Goal: Task Accomplishment & Management: Manage account settings

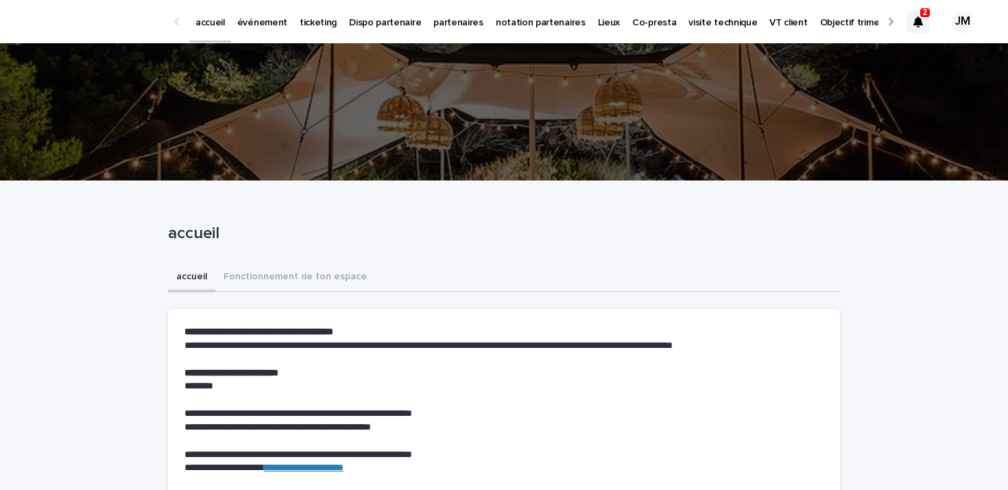
click at [921, 29] on div at bounding box center [918, 22] width 22 height 22
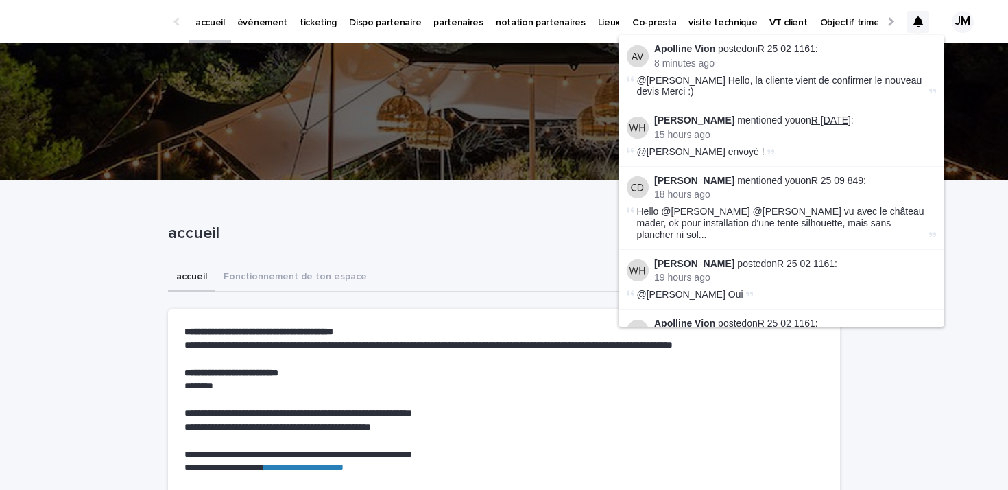
click at [835, 125] on link "R 25 09 1941" at bounding box center [831, 120] width 40 height 11
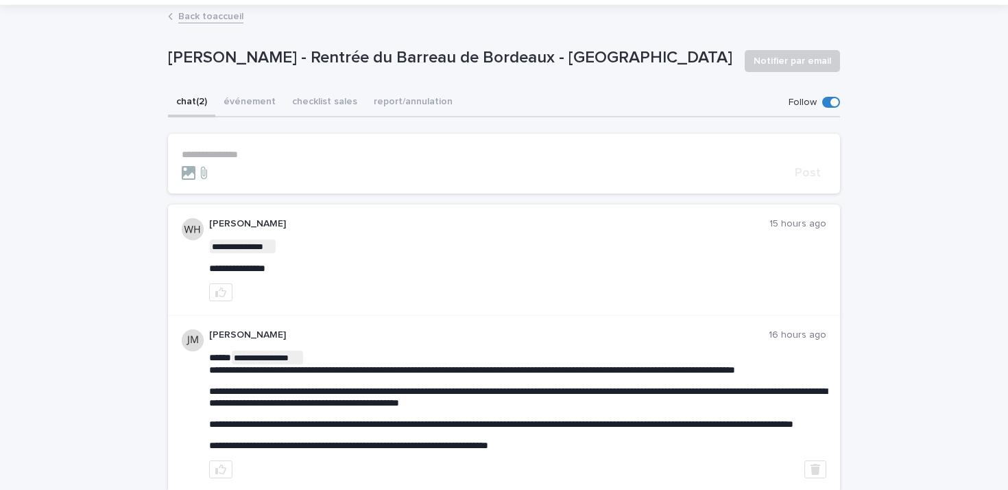
scroll to position [136, 0]
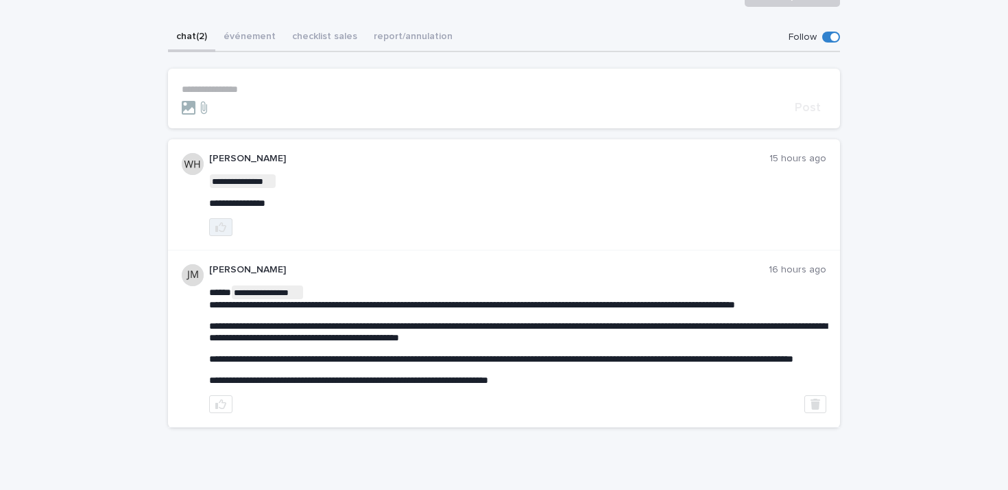
click at [217, 224] on icon "button" at bounding box center [220, 227] width 11 height 11
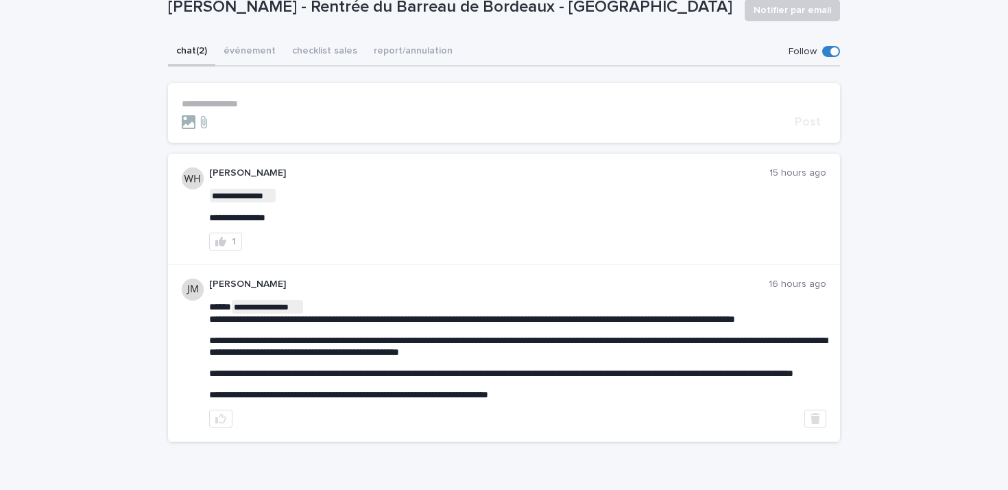
scroll to position [0, 0]
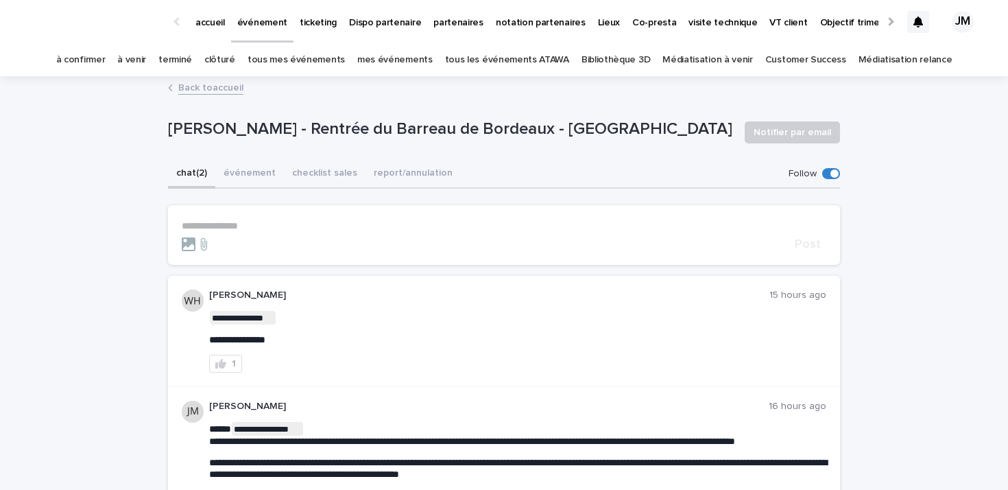
click at [917, 14] on div at bounding box center [918, 22] width 22 height 22
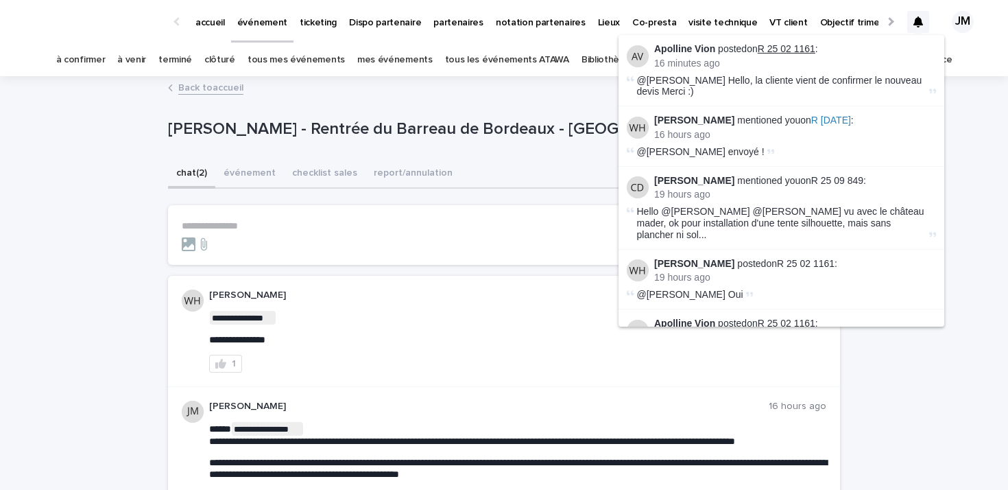
click at [801, 49] on link "R 25 02 1161" at bounding box center [787, 48] width 58 height 11
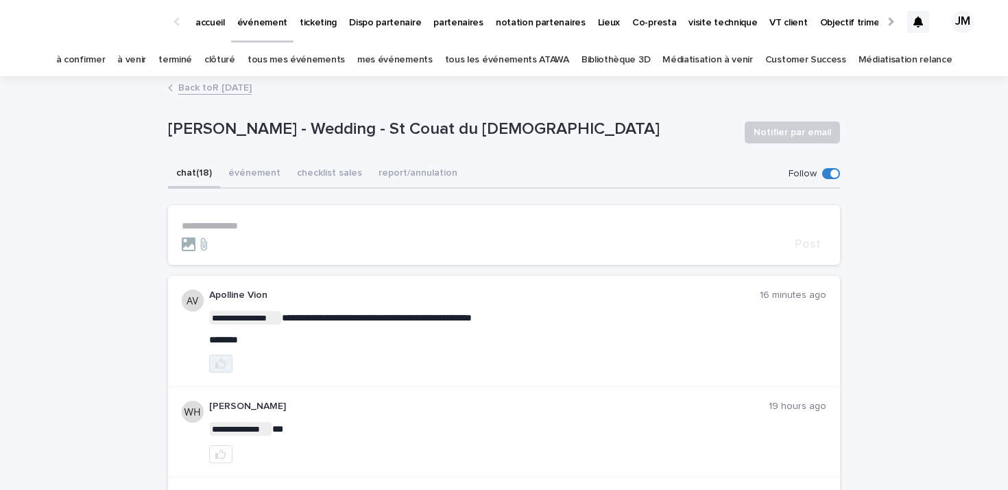
click at [214, 366] on button "button" at bounding box center [220, 364] width 23 height 18
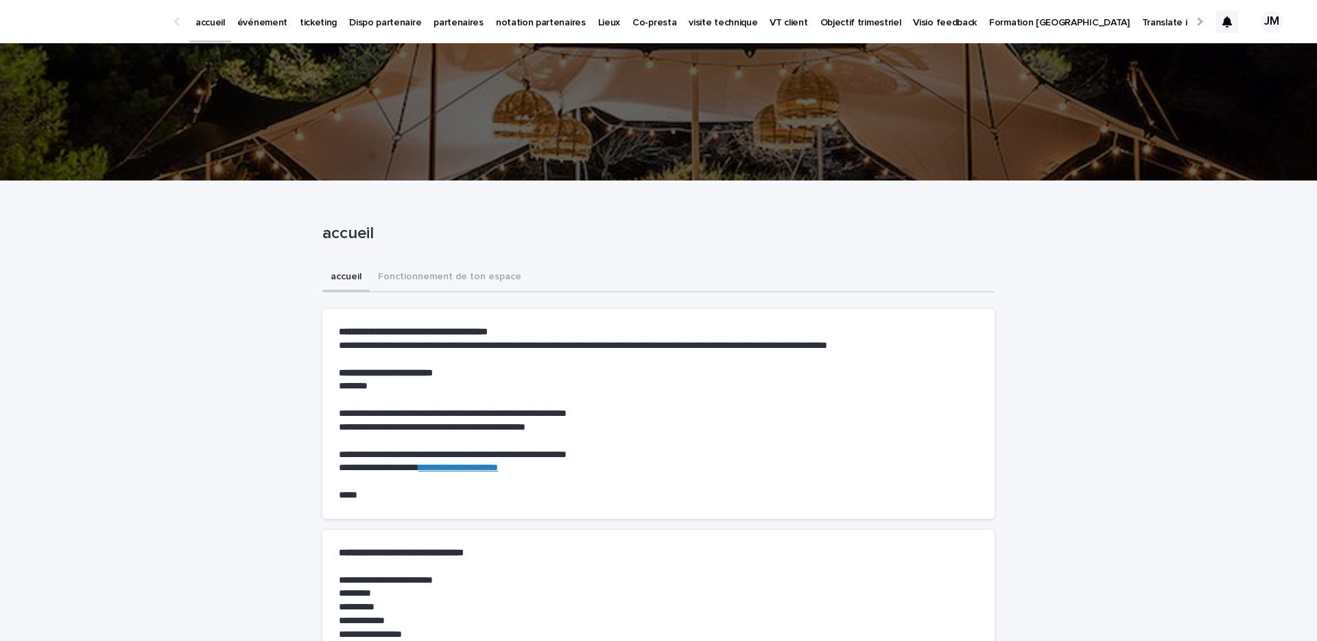
click at [441, 22] on p "partenaires" at bounding box center [458, 14] width 50 height 29
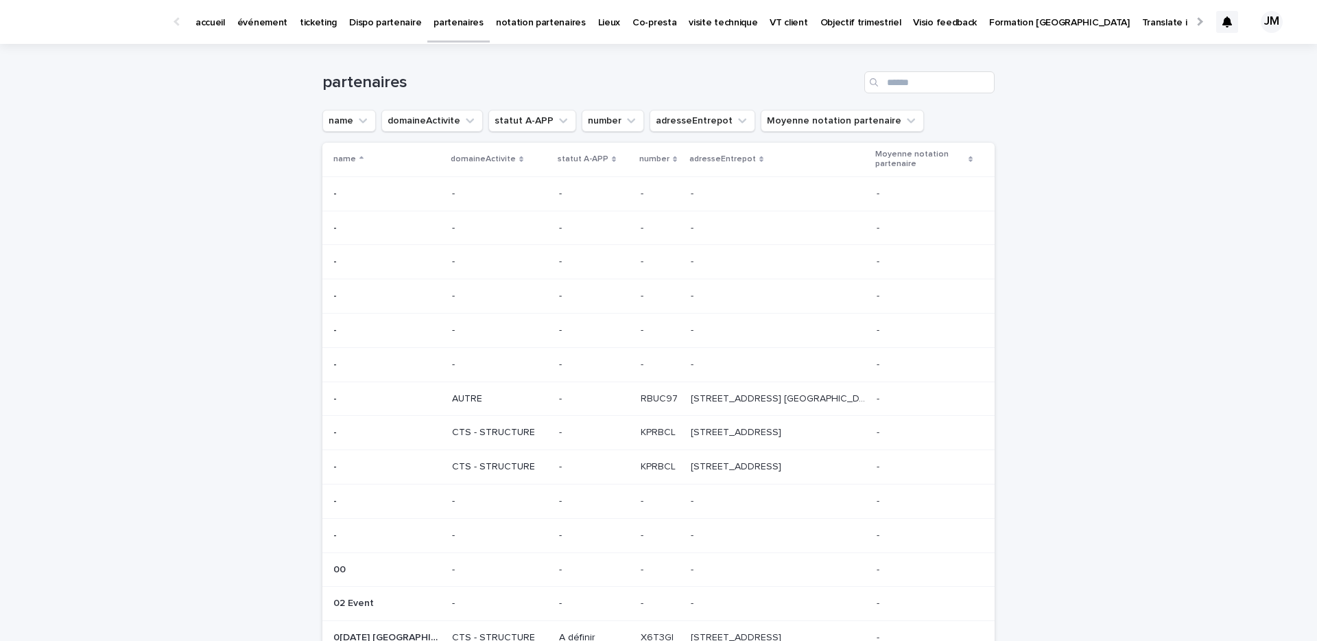
click at [246, 23] on p "événement" at bounding box center [262, 14] width 50 height 29
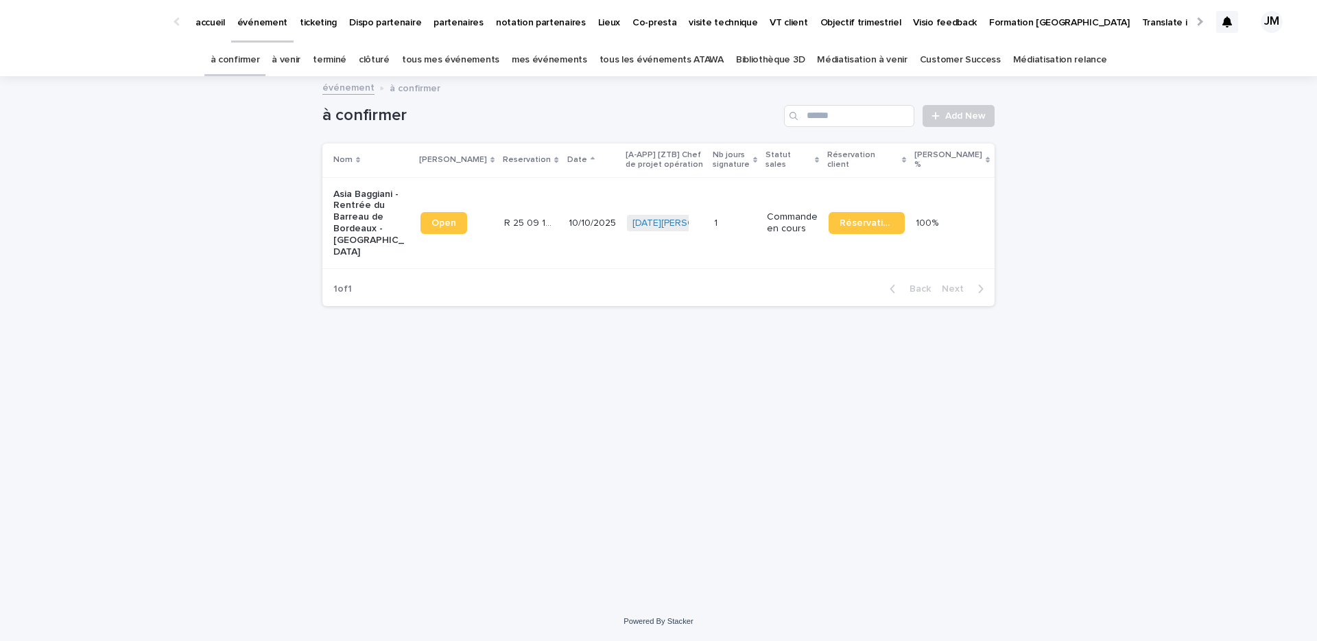
click at [665, 57] on link "tous les événements ATAWA" at bounding box center [661, 60] width 124 height 32
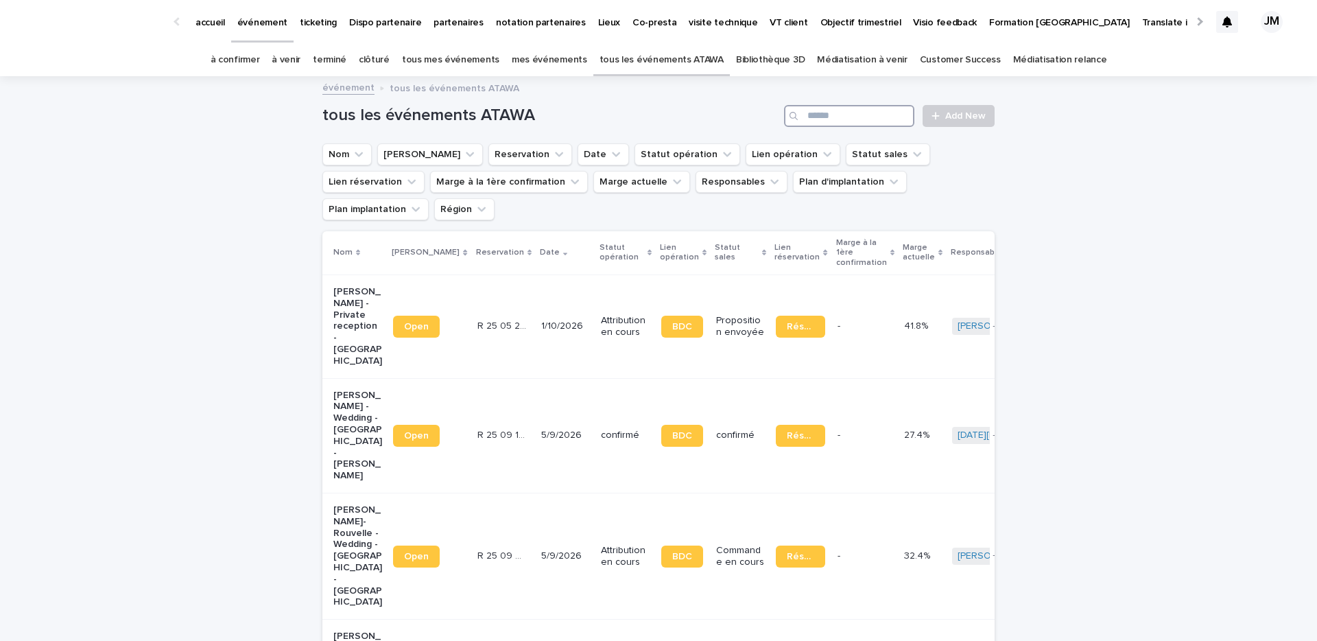
click at [830, 118] on input "Search" at bounding box center [849, 116] width 130 height 22
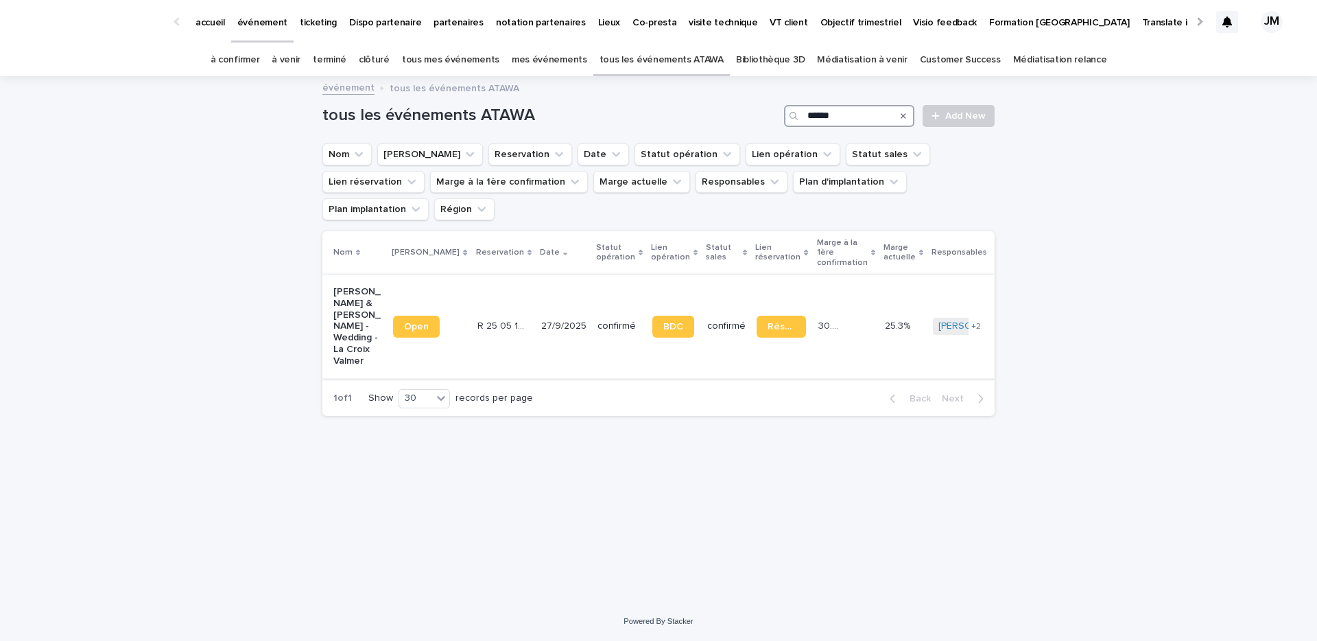
type input "******"
click at [354, 298] on p "[PERSON_NAME] & [PERSON_NAME] - Wedding - La Croix Valmer" at bounding box center [357, 326] width 49 height 81
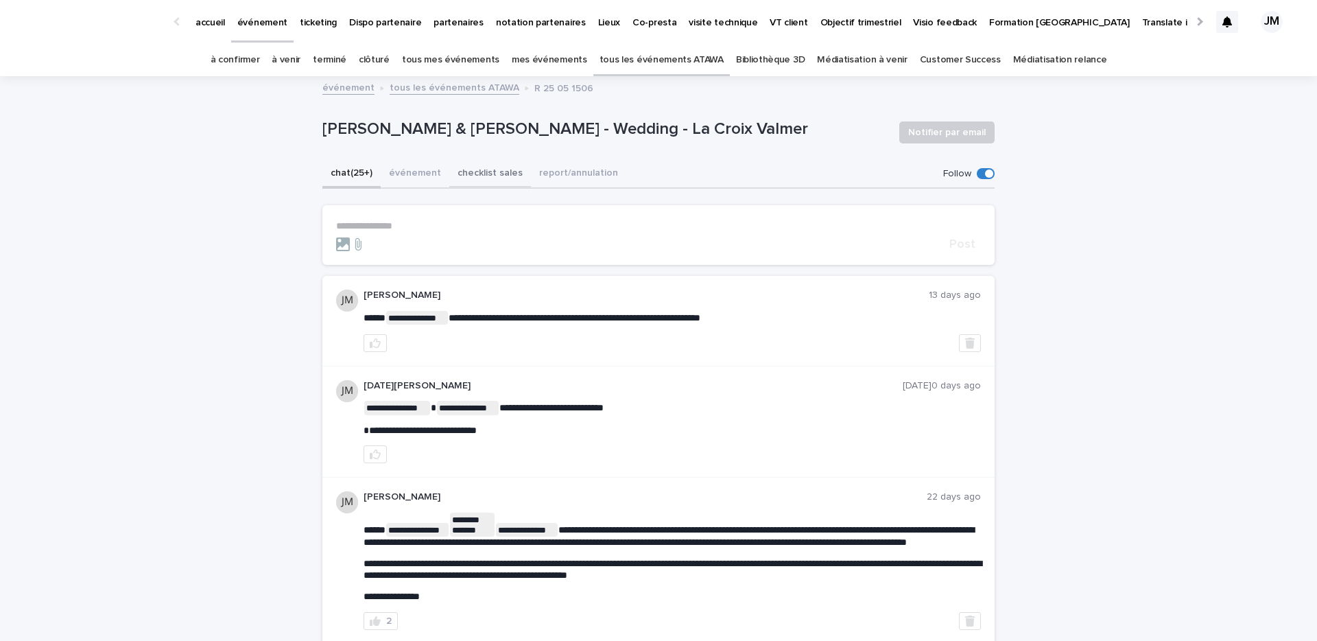
click at [480, 169] on button "checklist sales" at bounding box center [490, 174] width 82 height 29
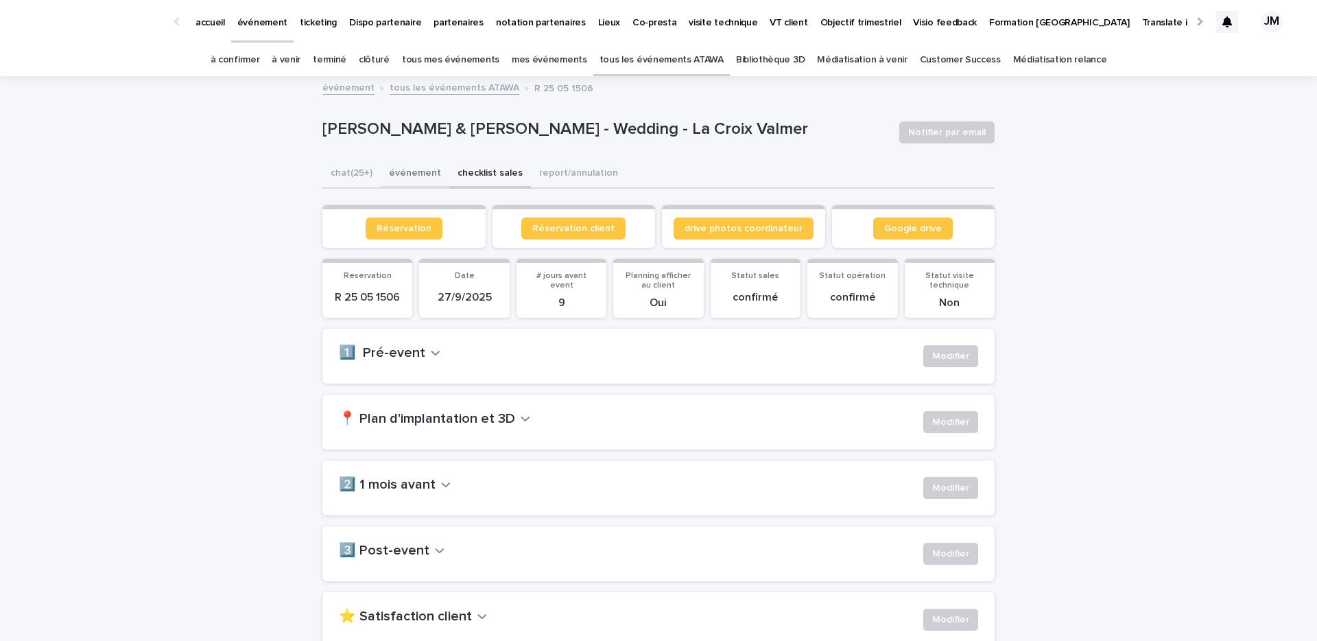
click at [411, 168] on button "événement" at bounding box center [415, 174] width 69 height 29
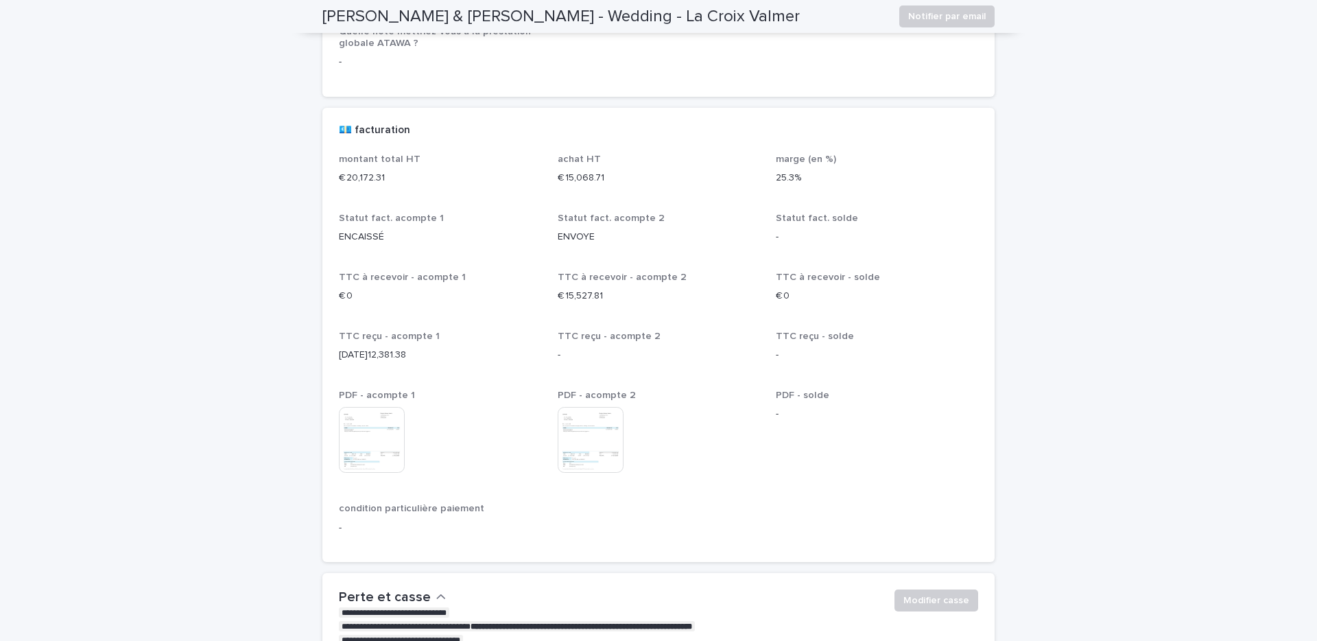
scroll to position [2421, 0]
click at [614, 445] on img at bounding box center [591, 437] width 66 height 66
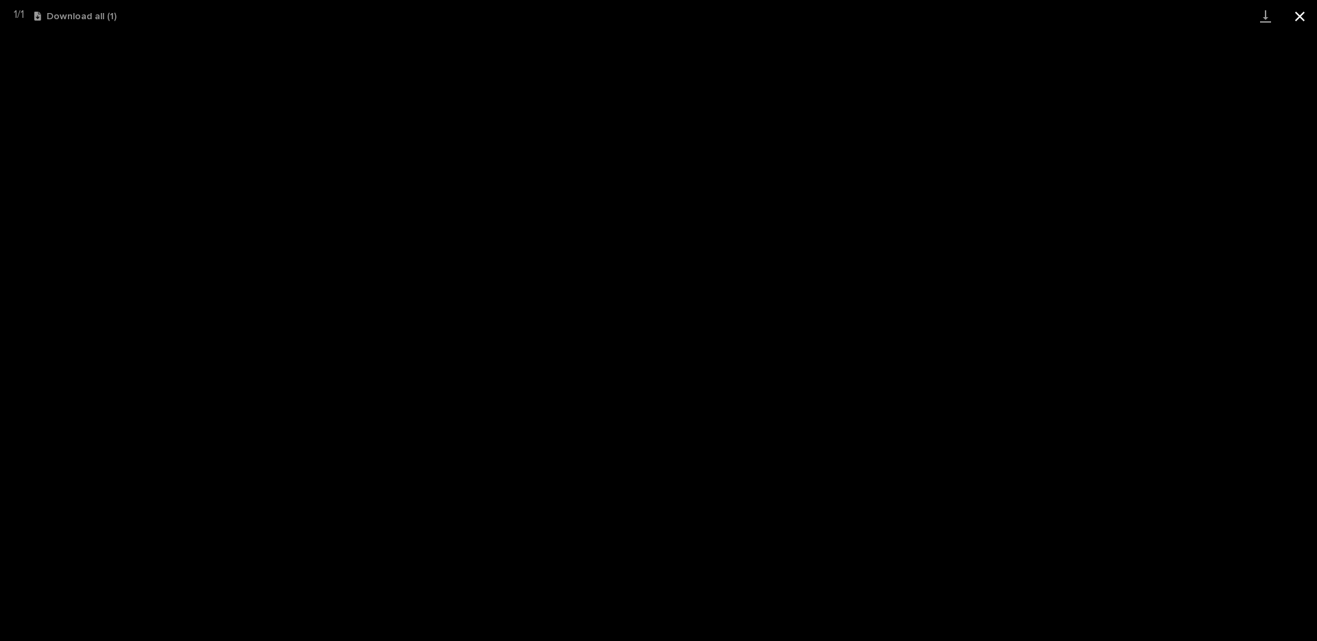
click at [1300, 16] on button "Close gallery" at bounding box center [1299, 16] width 34 height 32
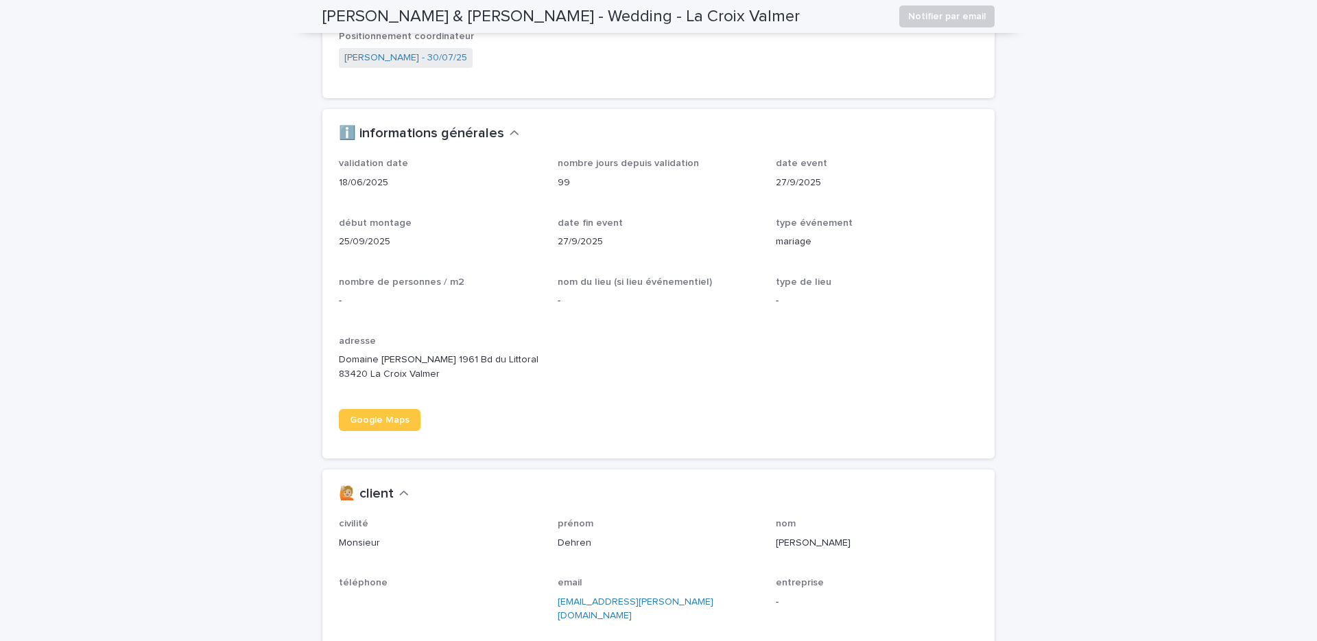
scroll to position [0, 0]
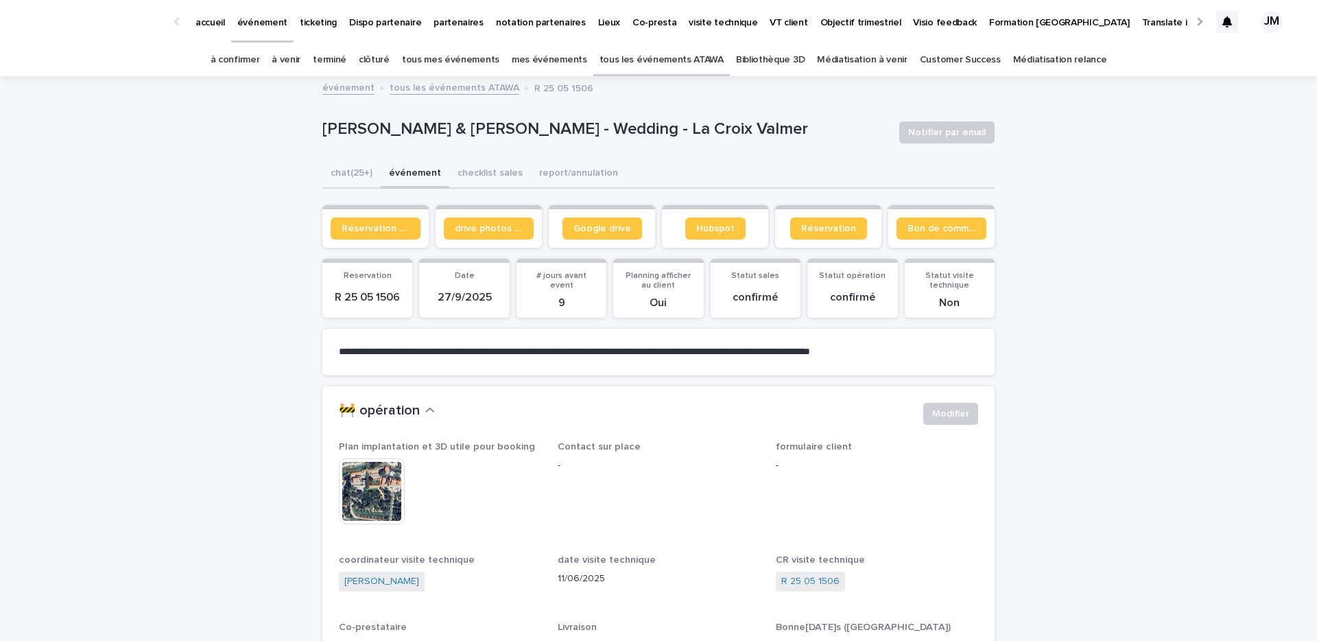
click at [415, 174] on button "événement" at bounding box center [415, 174] width 69 height 29
click at [550, 179] on button "report/annulation" at bounding box center [578, 174] width 95 height 29
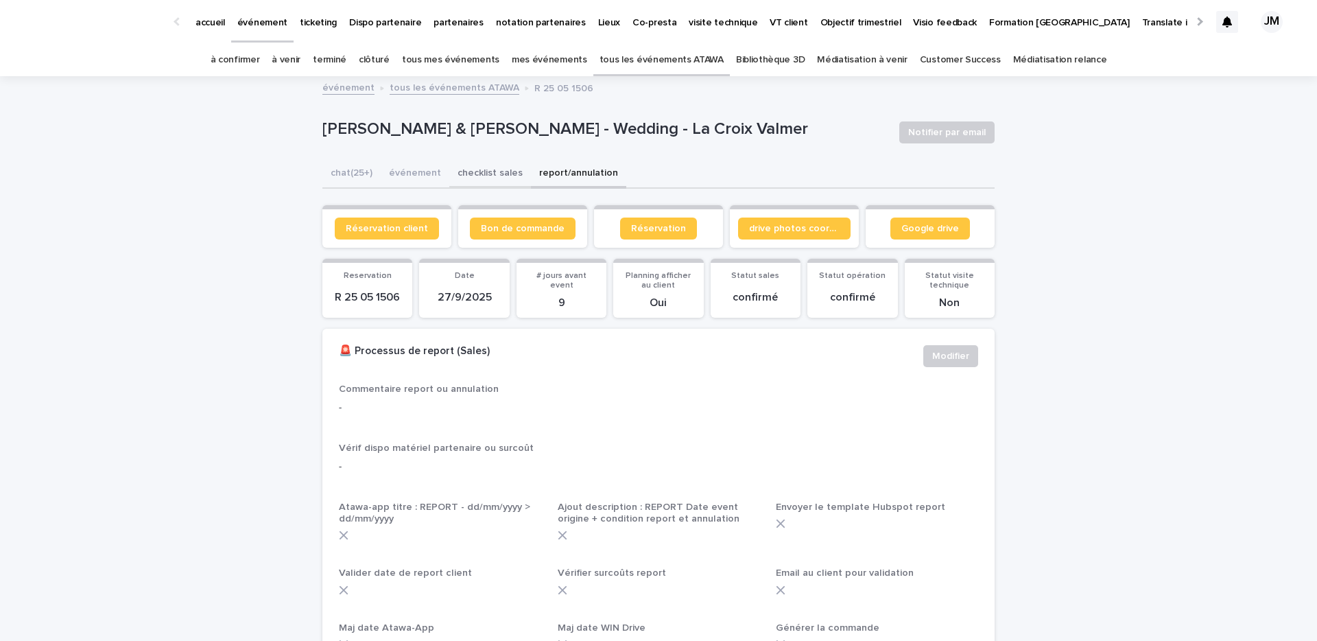
click at [475, 175] on button "checklist sales" at bounding box center [490, 174] width 82 height 29
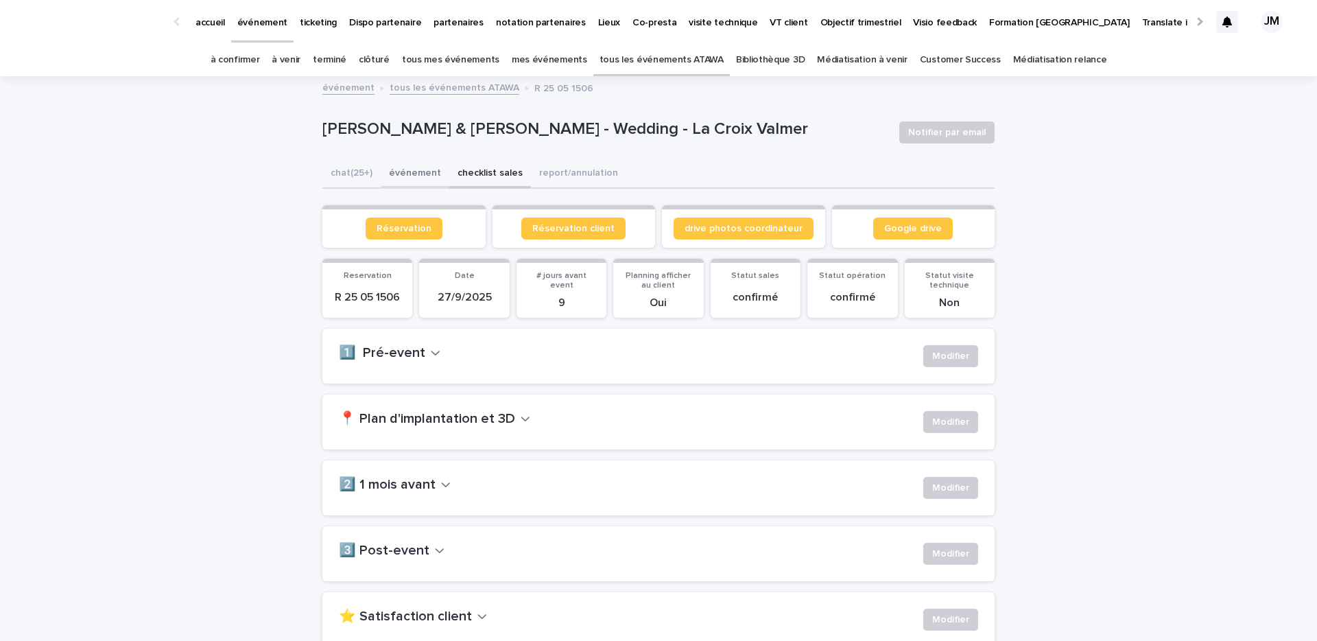
click at [429, 179] on button "événement" at bounding box center [415, 174] width 69 height 29
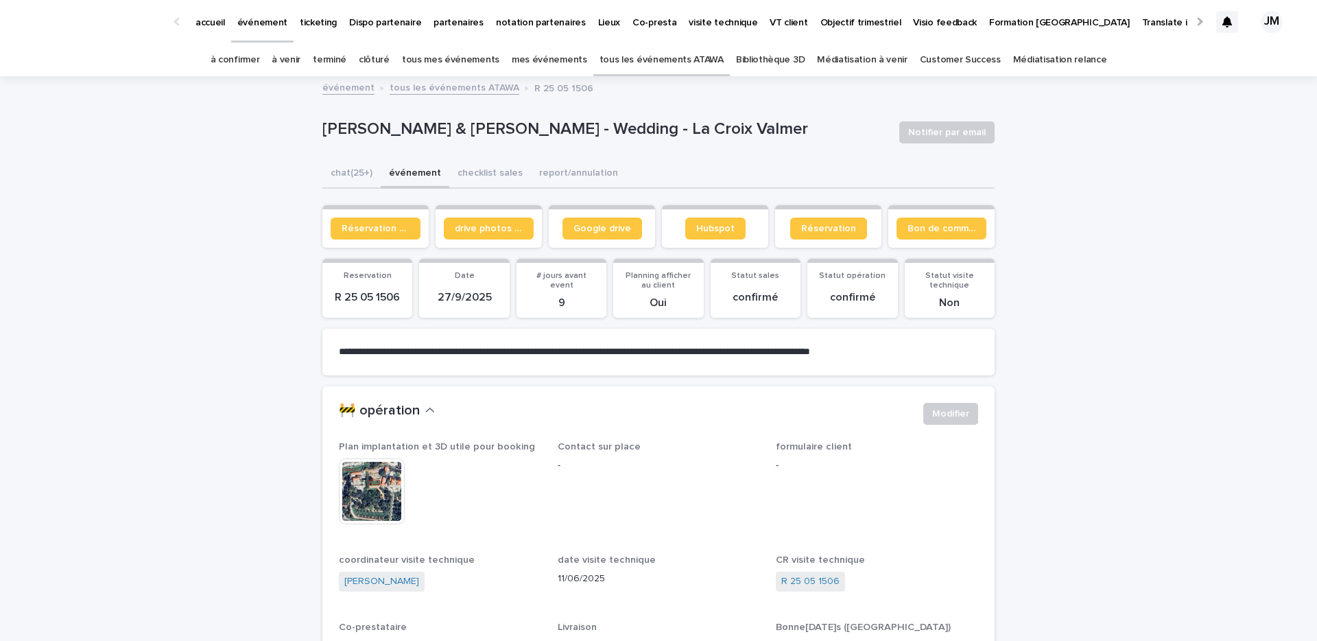
click at [420, 84] on link "tous les événements ATAWA" at bounding box center [455, 87] width 130 height 16
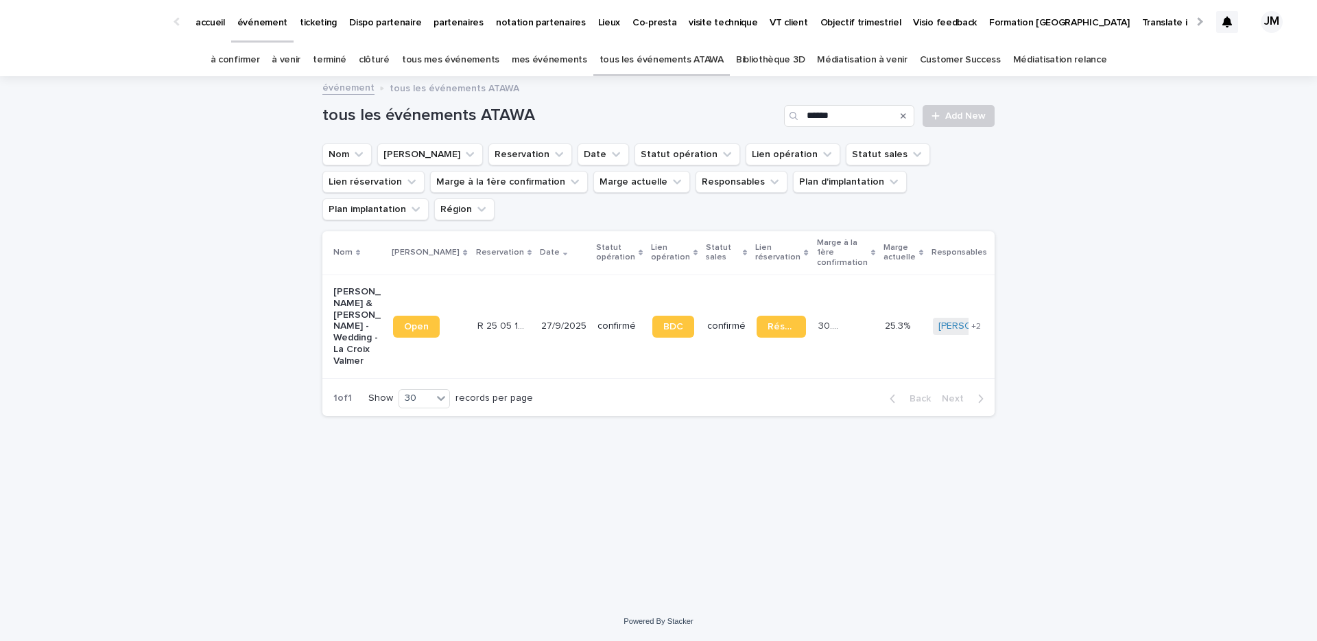
click at [818, 318] on p "30.8 %" at bounding box center [831, 325] width 27 height 14
